Goal: Information Seeking & Learning: Learn about a topic

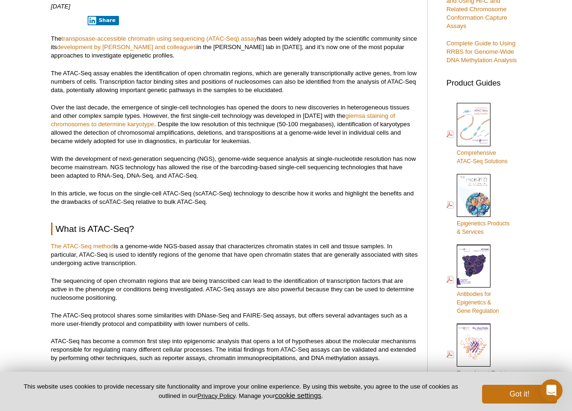
scroll to position [281, 0]
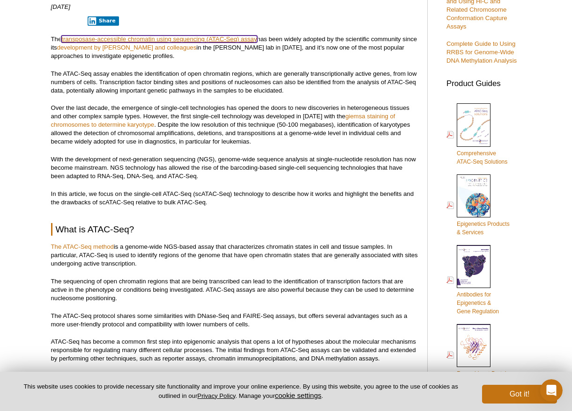
click at [164, 38] on link "transposase-accessible chromatin using sequencing (ATAC-Seq) assay" at bounding box center [158, 39] width 195 height 7
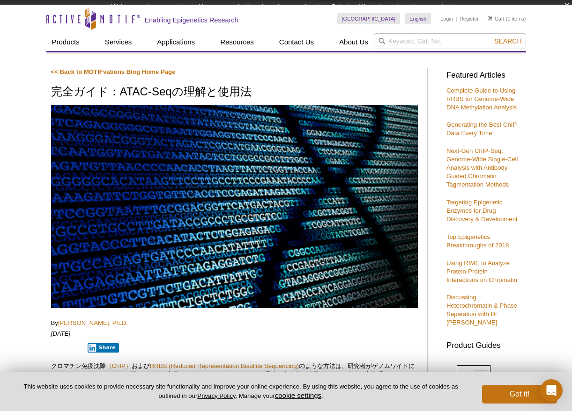
scroll to position [19, 0]
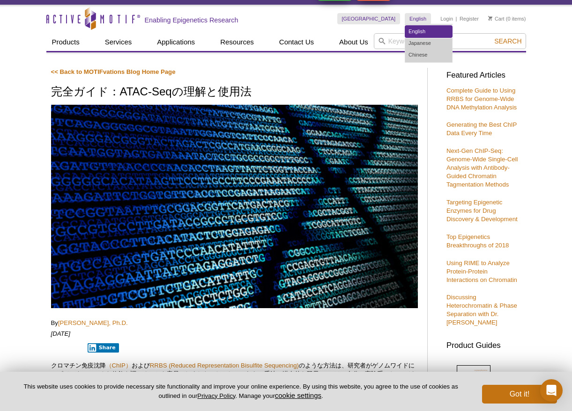
click at [417, 32] on link "English" at bounding box center [428, 32] width 47 height 12
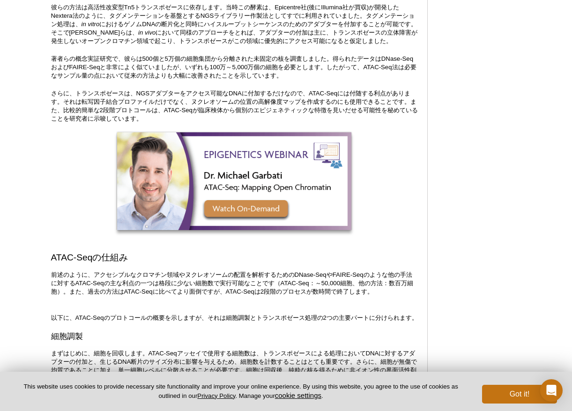
scroll to position [768, 0]
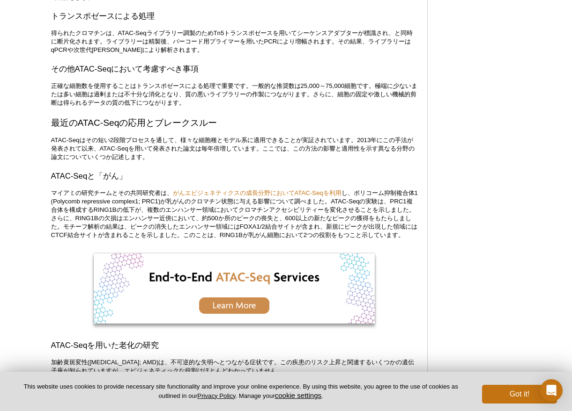
scroll to position [778, 0]
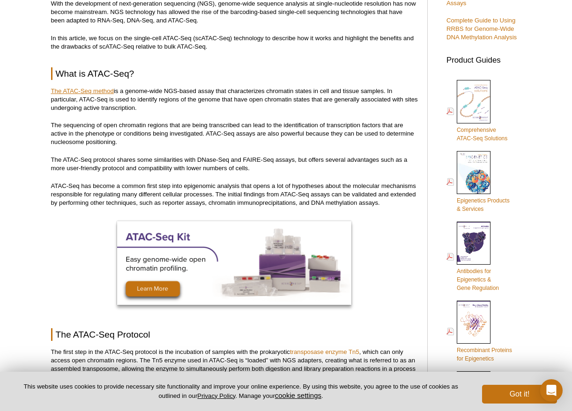
scroll to position [304, 0]
click at [94, 93] on link "The ATAC-Seq method" at bounding box center [82, 91] width 63 height 7
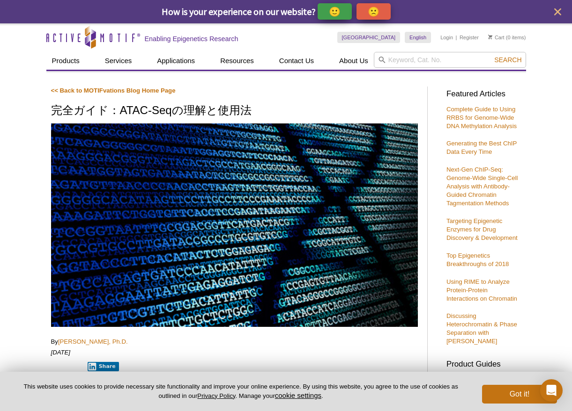
scroll to position [187, 0]
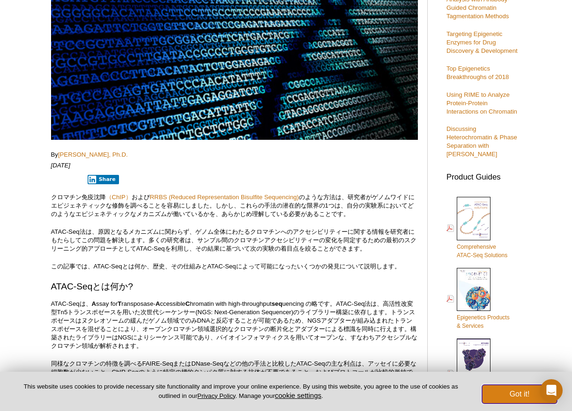
click at [519, 392] on button "Got it!" at bounding box center [519, 394] width 75 height 19
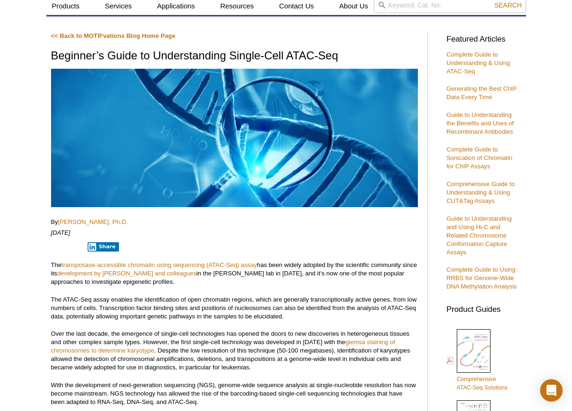
scroll to position [47, 0]
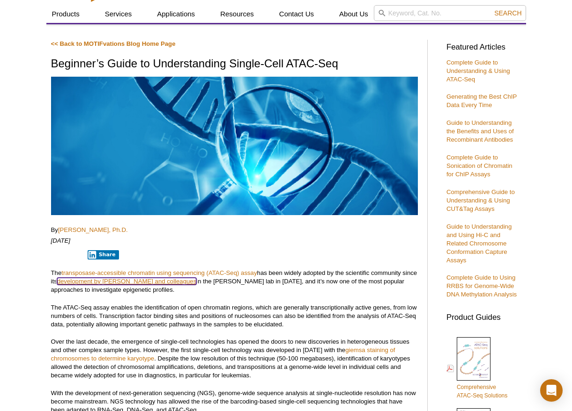
click at [142, 279] on link "development by [PERSON_NAME] and colleagues" at bounding box center [126, 281] width 139 height 7
